Goal: Task Accomplishment & Management: Complete application form

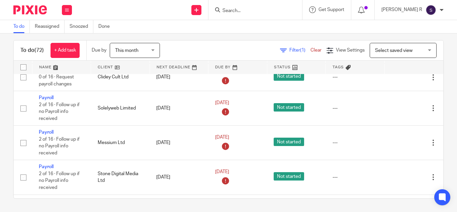
scroll to position [2811, 0]
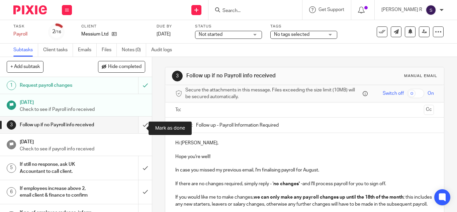
click at [135, 130] on input "submit" at bounding box center [76, 124] width 152 height 17
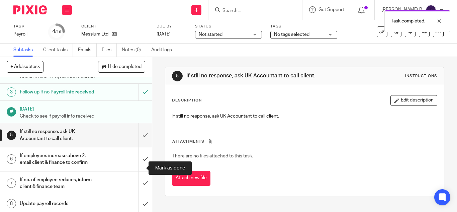
scroll to position [33, 0]
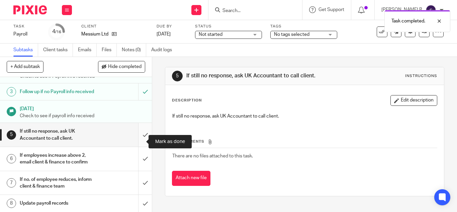
click at [135, 145] on input "submit" at bounding box center [76, 135] width 152 height 24
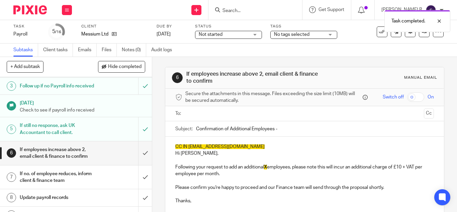
scroll to position [40, 0]
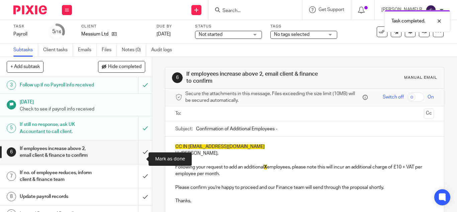
click at [141, 164] on input "submit" at bounding box center [76, 152] width 152 height 24
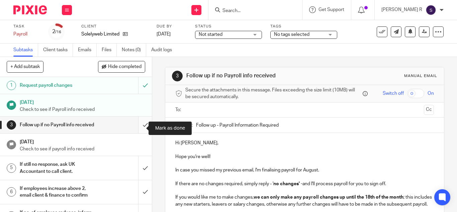
click at [141, 128] on input "submit" at bounding box center [76, 124] width 152 height 17
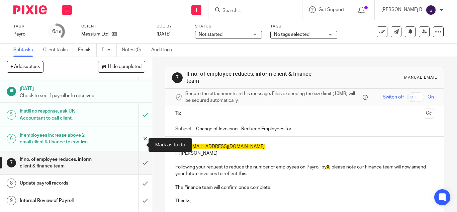
scroll to position [55, 0]
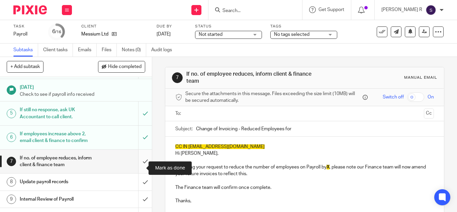
click at [140, 162] on input "submit" at bounding box center [76, 162] width 152 height 24
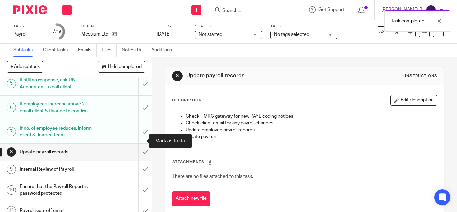
scroll to position [86, 0]
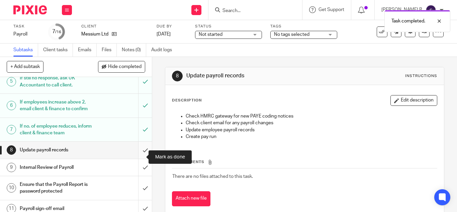
click at [137, 153] on input "submit" at bounding box center [76, 150] width 152 height 17
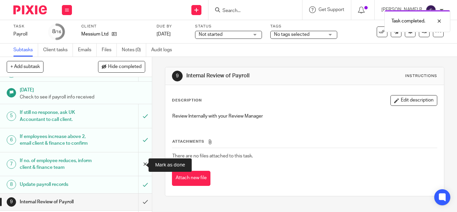
scroll to position [141, 0]
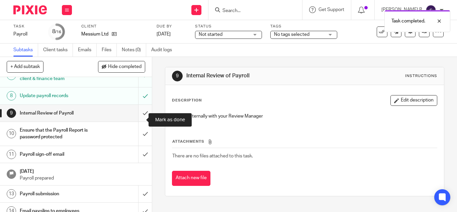
click at [136, 121] on input "submit" at bounding box center [76, 113] width 152 height 17
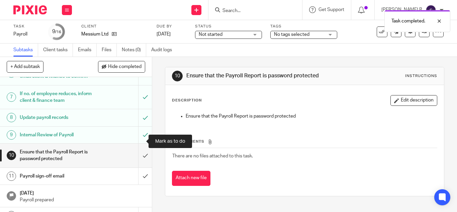
scroll to position [119, 0]
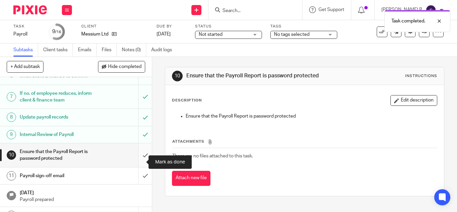
click at [138, 160] on input "submit" at bounding box center [76, 155] width 152 height 24
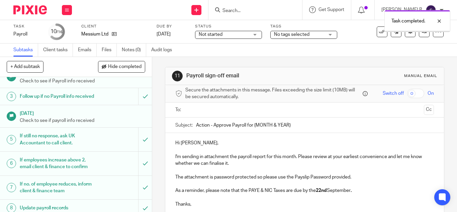
scroll to position [29, 0]
drag, startPoint x: 291, startPoint y: 125, endPoint x: 253, endPoint y: 123, distance: 38.5
click at [253, 123] on input "Action - Approve Payroll for {MONTH & YEAR}" at bounding box center [315, 124] width 238 height 15
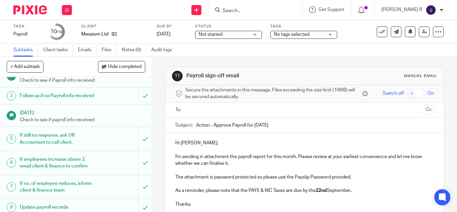
type input "Action - Approve Payroll for August 2025"
click at [207, 112] on input "text" at bounding box center [304, 110] width 233 height 8
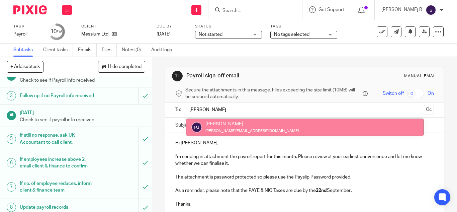
type input "peter"
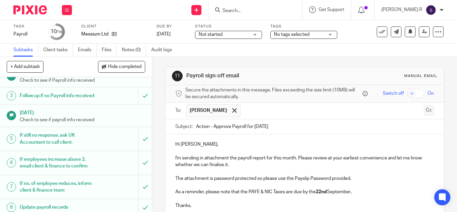
click at [424, 110] on button "Cc" at bounding box center [429, 110] width 10 height 10
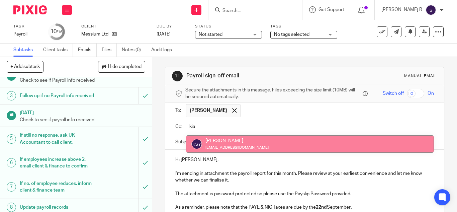
type input "kia"
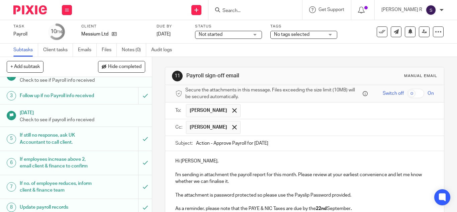
click at [258, 125] on input "text" at bounding box center [337, 127] width 187 height 13
click at [341, 123] on input "text" at bounding box center [365, 127] width 131 height 13
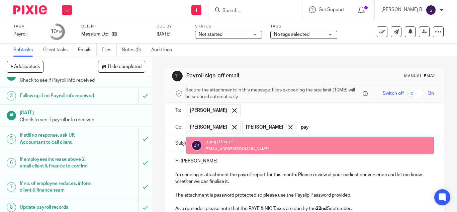
type input "pay"
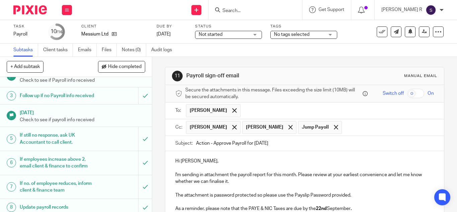
scroll to position [79, 0]
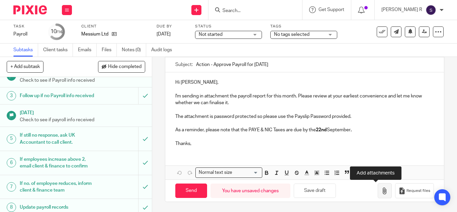
click at [381, 187] on button "button" at bounding box center [385, 190] width 14 height 15
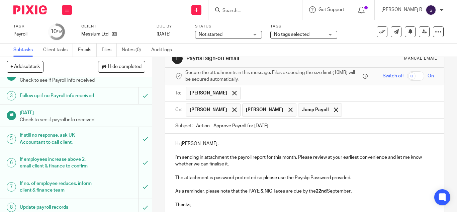
scroll to position [0, 0]
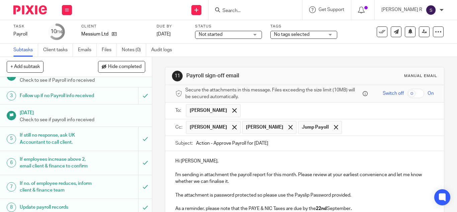
click at [234, 117] on ul "Peter Jupp" at bounding box center [310, 110] width 248 height 16
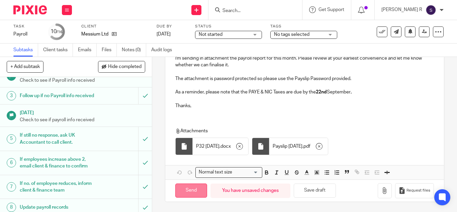
click at [187, 191] on input "Send" at bounding box center [191, 190] width 32 height 14
type input "Sent"
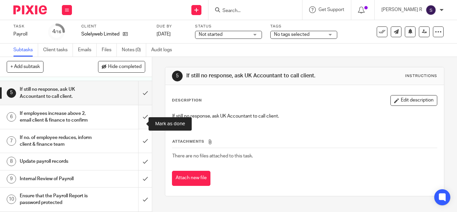
scroll to position [74, 0]
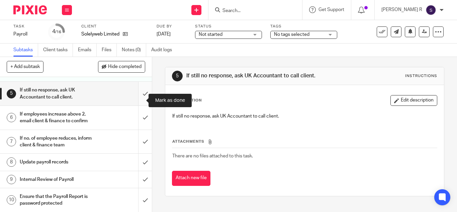
click at [137, 102] on input "submit" at bounding box center [76, 94] width 152 height 24
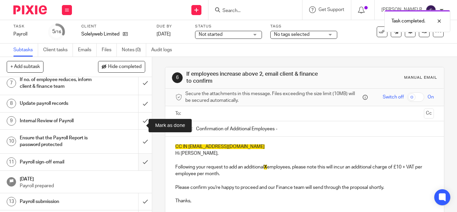
scroll to position [132, 0]
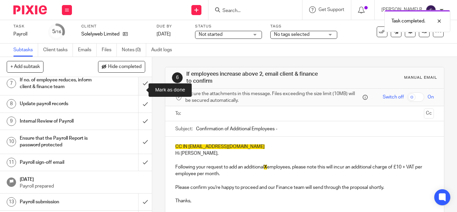
click at [138, 95] on input "submit" at bounding box center [76, 84] width 152 height 24
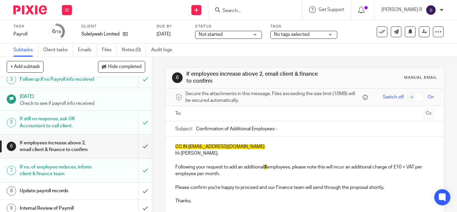
scroll to position [49, 0]
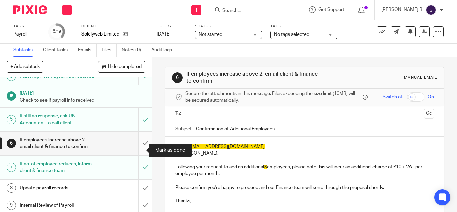
click at [137, 152] on input "submit" at bounding box center [76, 143] width 152 height 24
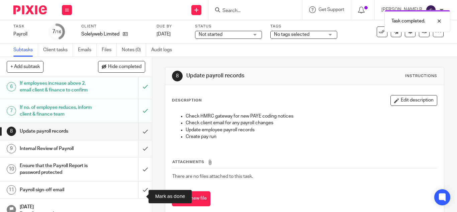
scroll to position [105, 0]
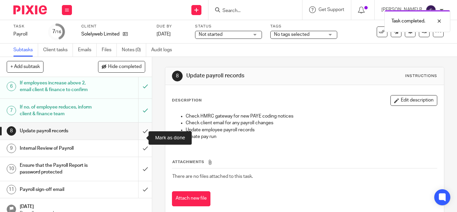
click at [139, 137] on input "submit" at bounding box center [76, 130] width 152 height 17
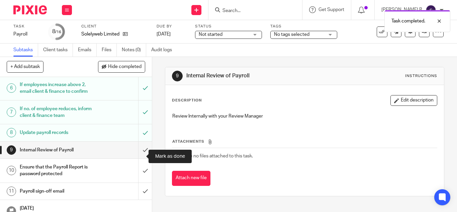
scroll to position [104, 0]
click at [136, 157] on input "submit" at bounding box center [76, 149] width 152 height 17
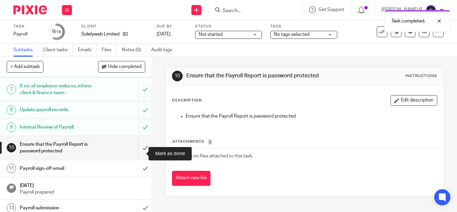
scroll to position [128, 0]
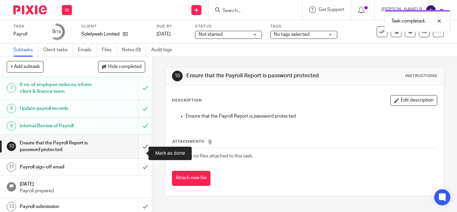
click at [137, 153] on input "submit" at bounding box center [76, 146] width 152 height 24
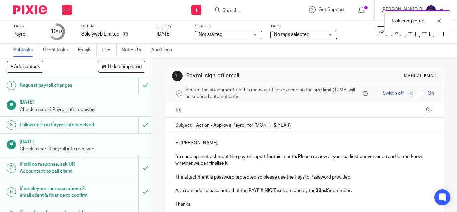
drag, startPoint x: 290, startPoint y: 125, endPoint x: 252, endPoint y: 123, distance: 37.5
click at [252, 123] on input "Action - Approve Payroll for {MONTH & YEAR}" at bounding box center [315, 124] width 238 height 15
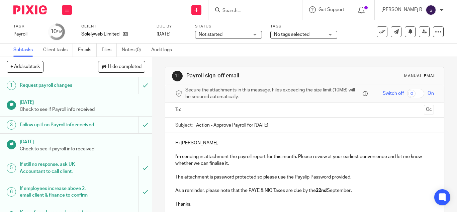
type input "Action - Approve Payroll for [DATE]"
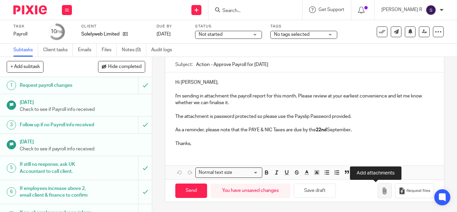
click at [381, 190] on icon "button" at bounding box center [384, 190] width 7 height 7
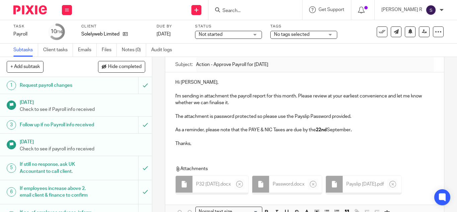
scroll to position [0, 0]
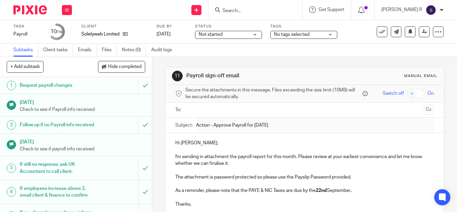
click at [234, 112] on input "text" at bounding box center [304, 110] width 233 height 8
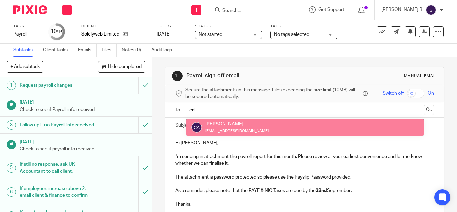
type input "cal"
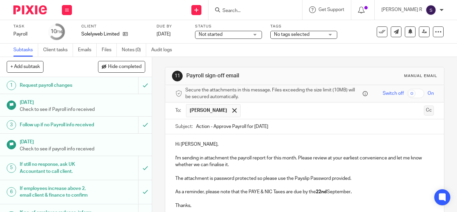
click at [424, 114] on button "Cc" at bounding box center [429, 110] width 10 height 10
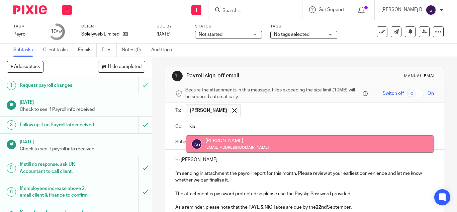
type input "kia"
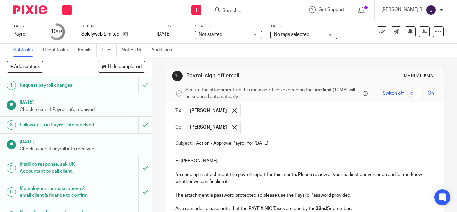
click at [264, 133] on input "text" at bounding box center [337, 127] width 187 height 13
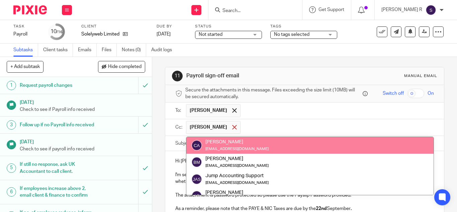
click at [237, 129] on span at bounding box center [234, 127] width 4 height 4
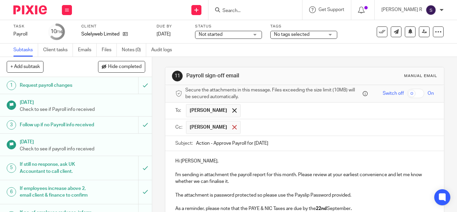
click at [232, 129] on span at bounding box center [234, 127] width 4 height 4
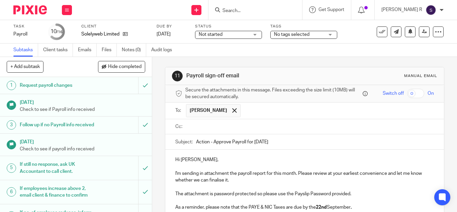
click at [226, 129] on input "text" at bounding box center [309, 127] width 243 height 8
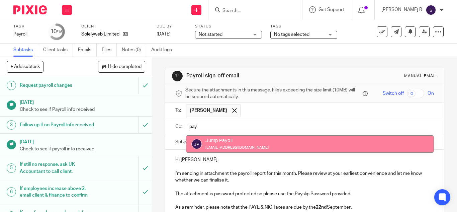
type input "pay"
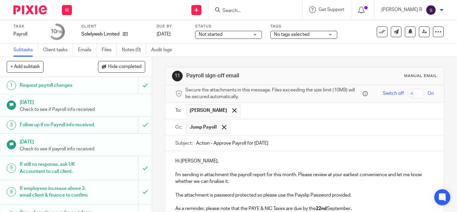
click at [251, 130] on input "text" at bounding box center [333, 127] width 198 height 13
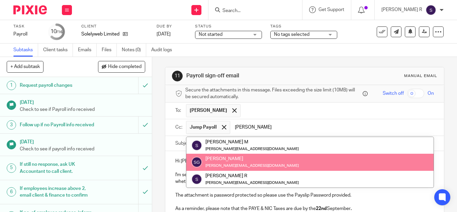
type input "[PERSON_NAME]"
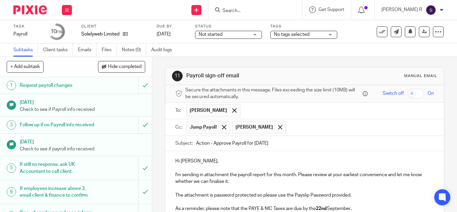
click at [246, 156] on div "Hi [PERSON_NAME], I'm sending in attachment the payroll report for this month. …" at bounding box center [304, 191] width 279 height 80
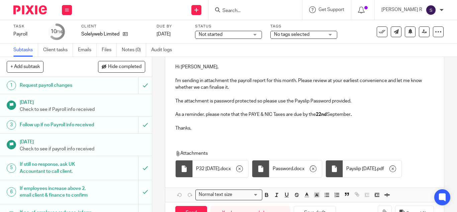
scroll to position [94, 0]
click at [265, 132] on div "Hi [PERSON_NAME], I'm sending in attachment the payroll report for this month. …" at bounding box center [304, 97] width 279 height 80
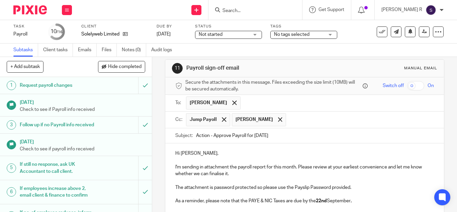
scroll to position [0, 0]
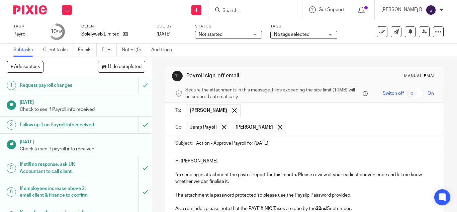
click at [293, 158] on p "Hi [PERSON_NAME]," at bounding box center [304, 161] width 259 height 7
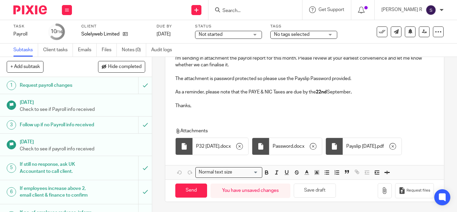
scroll to position [137, 0]
click at [180, 191] on input "Send" at bounding box center [191, 190] width 32 height 14
type input "Sent"
